Goal: Check status: Check status

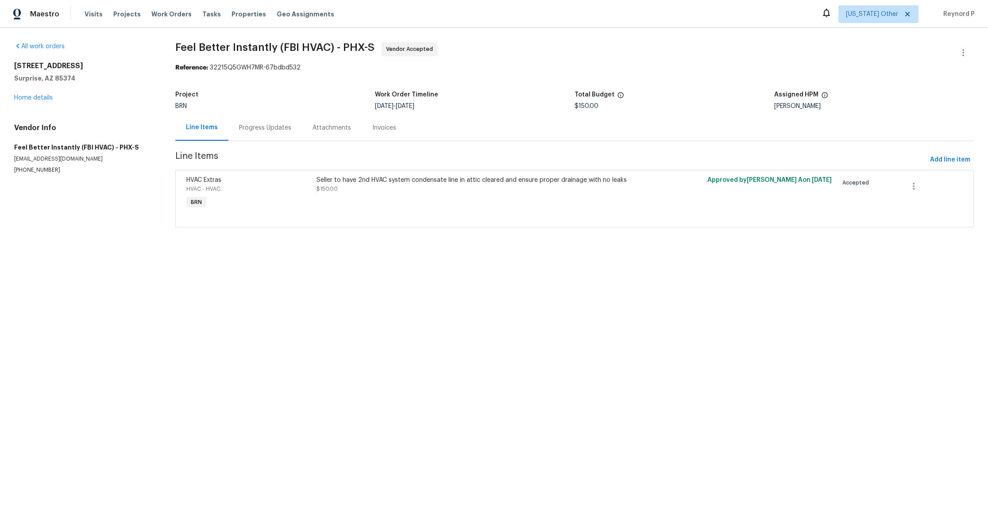
click at [456, 188] on div "Seller to have 2nd HVAC system condensate line in attic cleared and ensure prop…" at bounding box center [476, 185] width 320 height 18
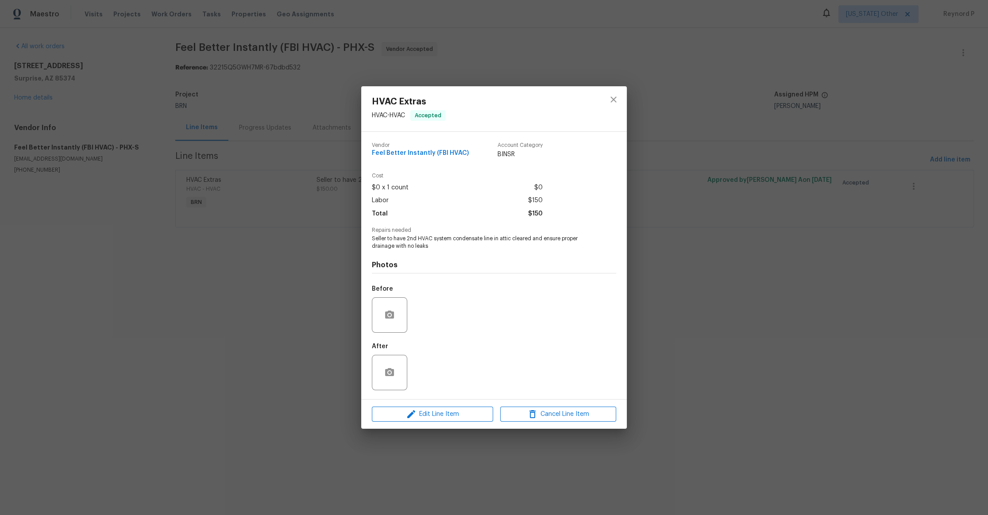
click at [294, 274] on div "HVAC Extras HVAC - HVAC Accepted Vendor Feel Better Instantly (FBI HVAC) Accoun…" at bounding box center [494, 257] width 988 height 515
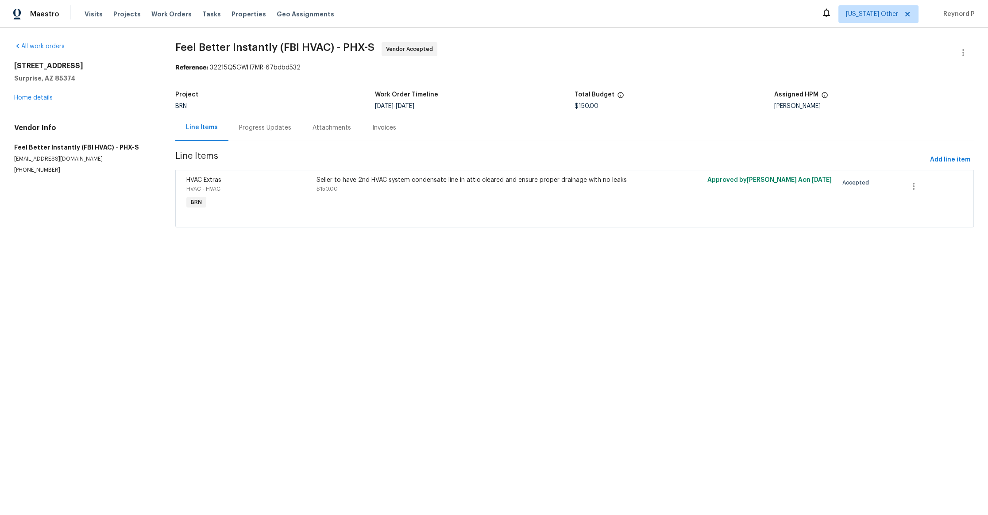
click at [264, 133] on div "Progress Updates" at bounding box center [264, 128] width 73 height 26
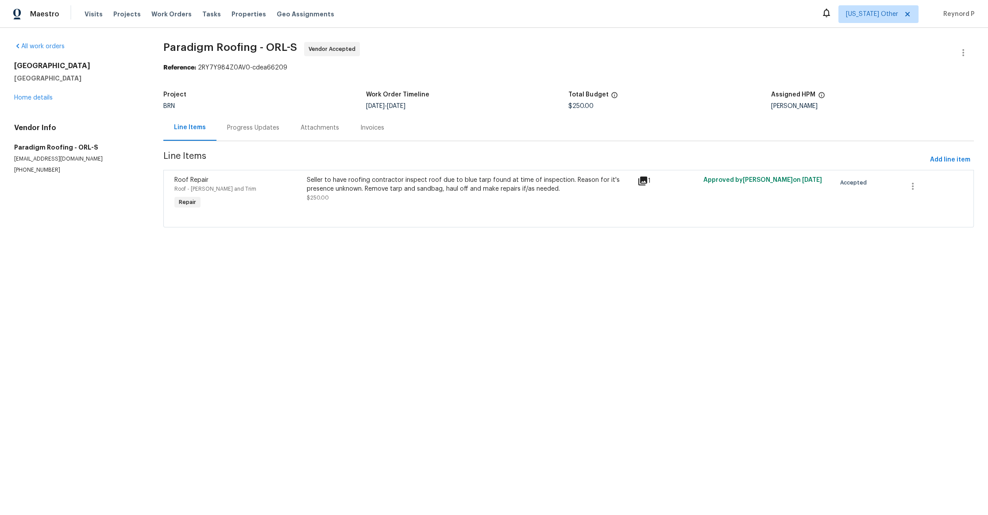
click at [433, 197] on div "Seller to have roofing contractor inspect roof due to blue tarp found at time o…" at bounding box center [469, 189] width 325 height 27
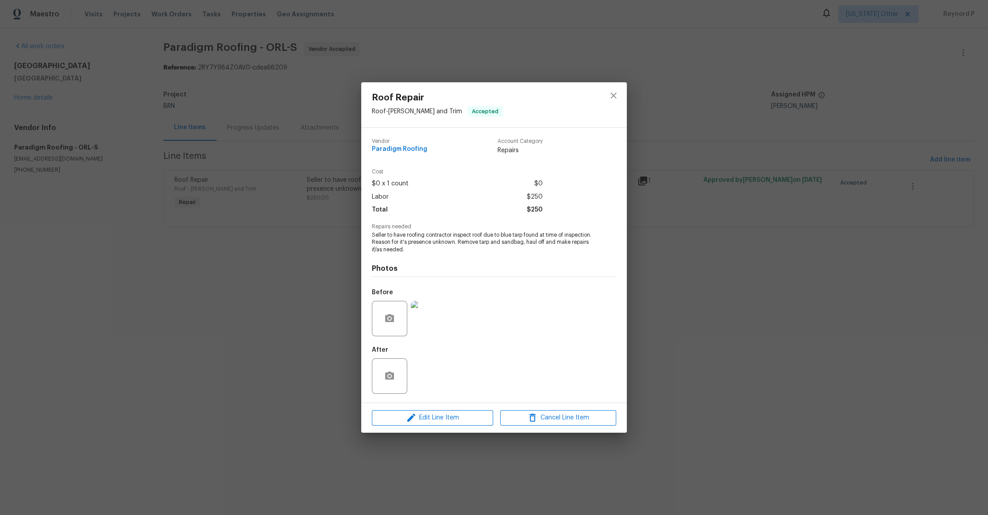
click at [313, 298] on div "Roof Repair Roof - Eaves and Trim Accepted Vendor Paradigm Roofing Account Cate…" at bounding box center [494, 257] width 988 height 515
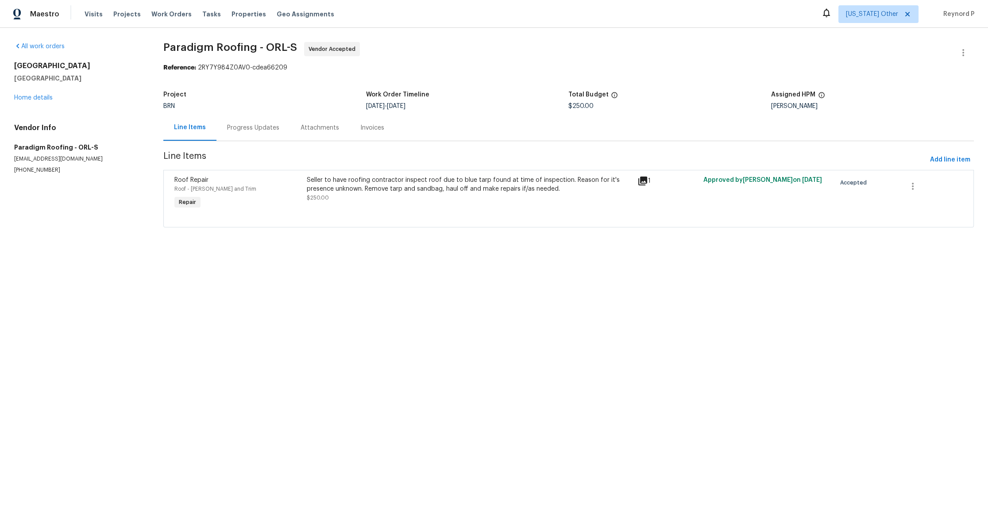
click at [250, 131] on div "Progress Updates" at bounding box center [253, 127] width 52 height 9
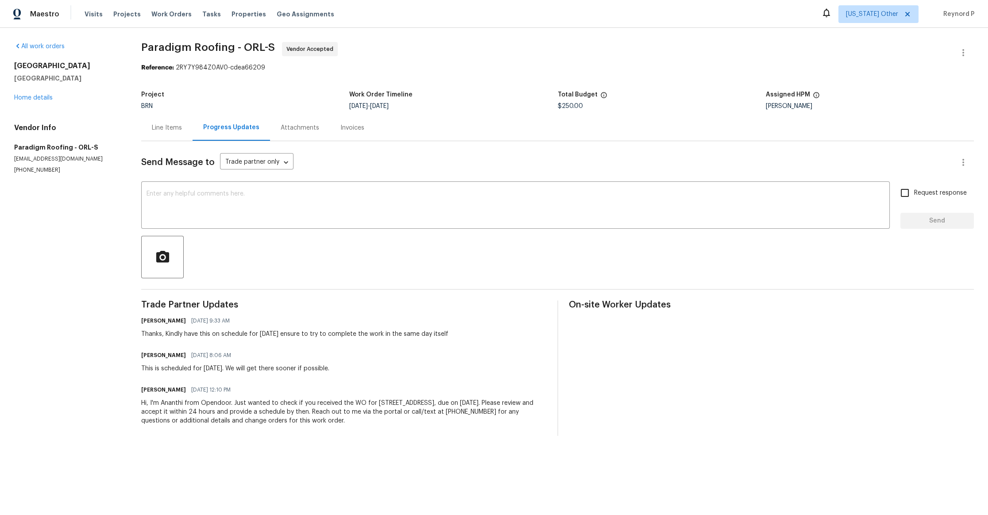
click at [173, 130] on div "Line Items" at bounding box center [167, 127] width 30 height 9
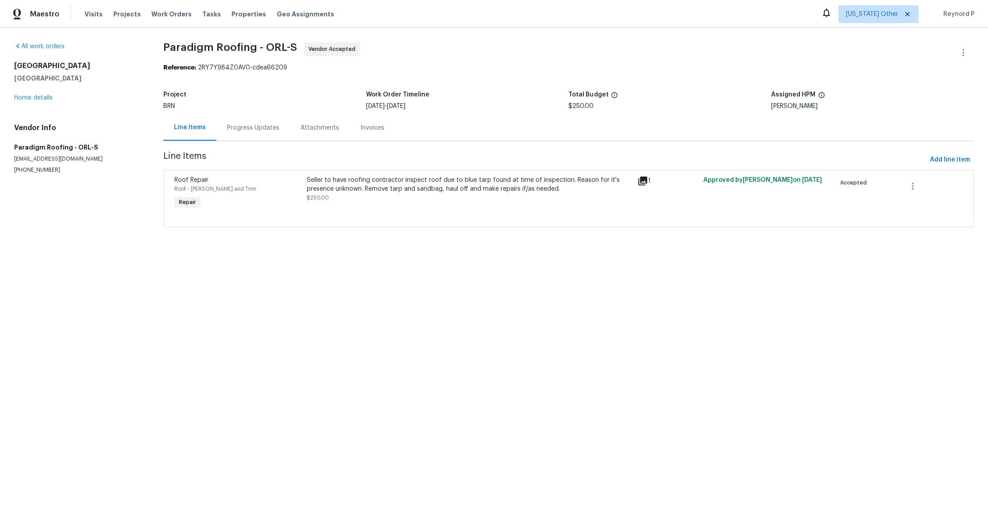
click at [445, 197] on div "Seller to have roofing contractor inspect roof due to blue tarp found at time o…" at bounding box center [469, 189] width 325 height 27
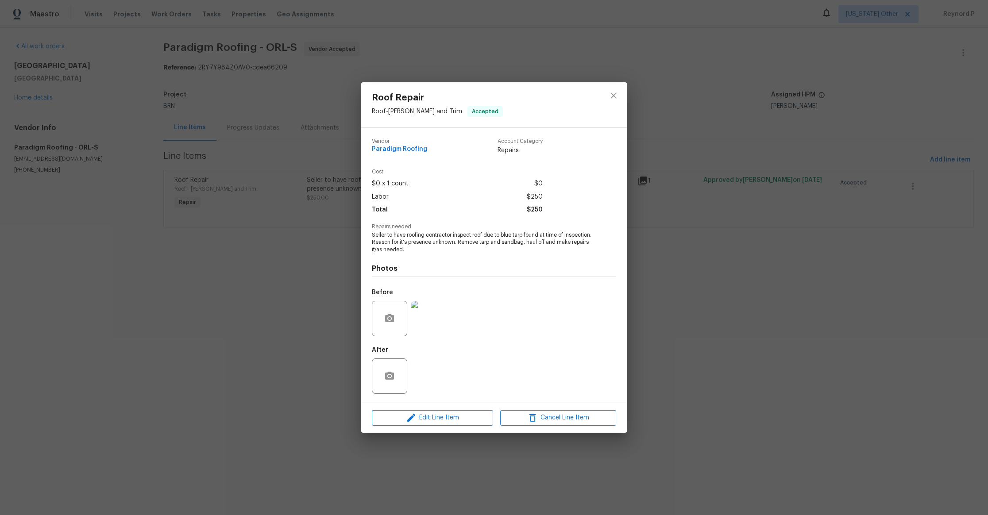
click at [318, 324] on div "Roof Repair Roof - Eaves and Trim Accepted Vendor Paradigm Roofing Account Cate…" at bounding box center [494, 257] width 988 height 515
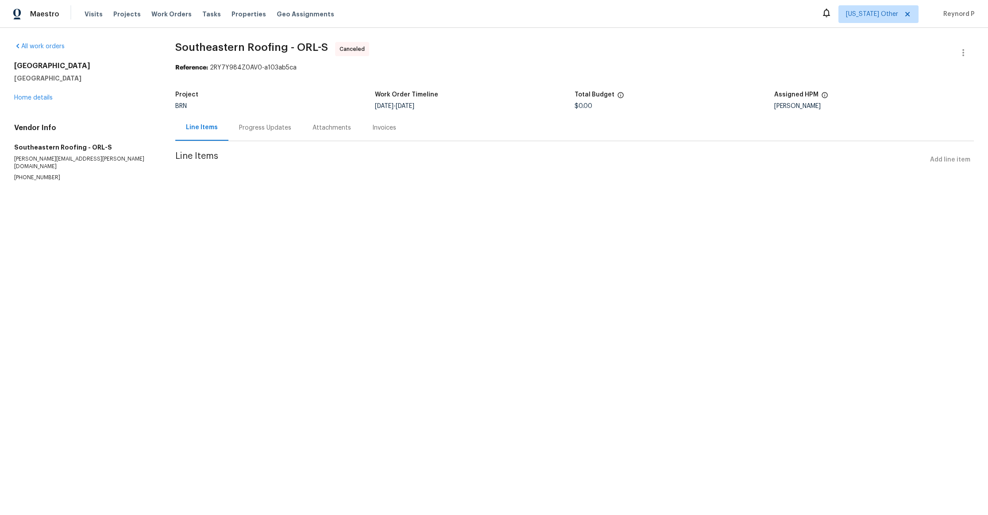
click at [267, 136] on div "Progress Updates" at bounding box center [264, 128] width 73 height 26
